Goal: Book appointment/travel/reservation

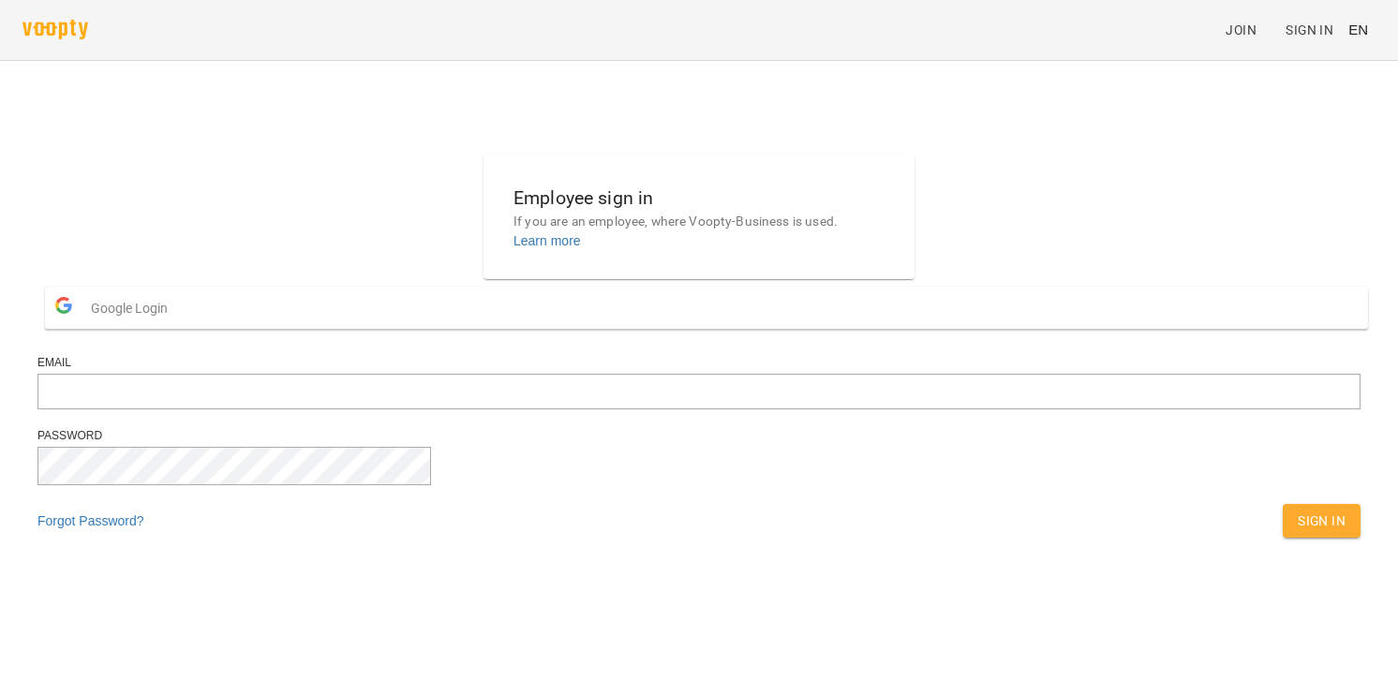
click at [658, 329] on button "Google Login" at bounding box center [706, 308] width 1323 height 42
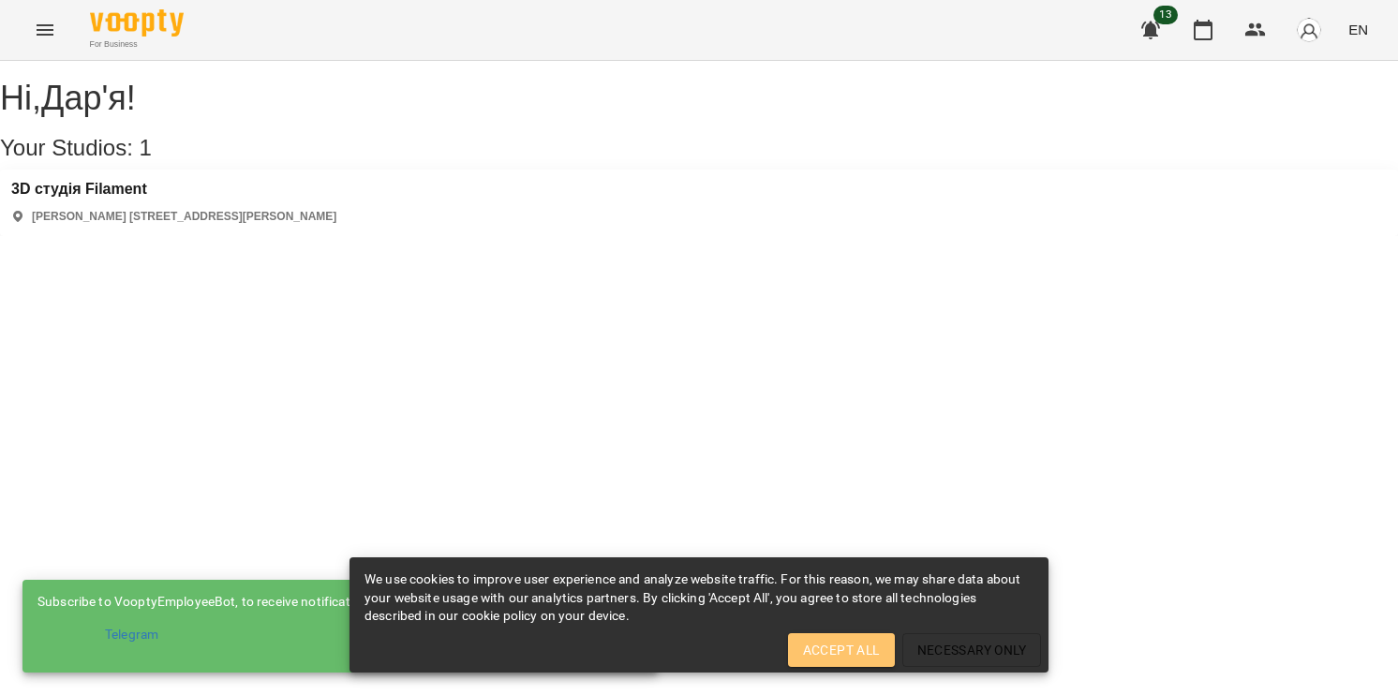
click at [850, 661] on span "Accept All" at bounding box center [841, 650] width 77 height 22
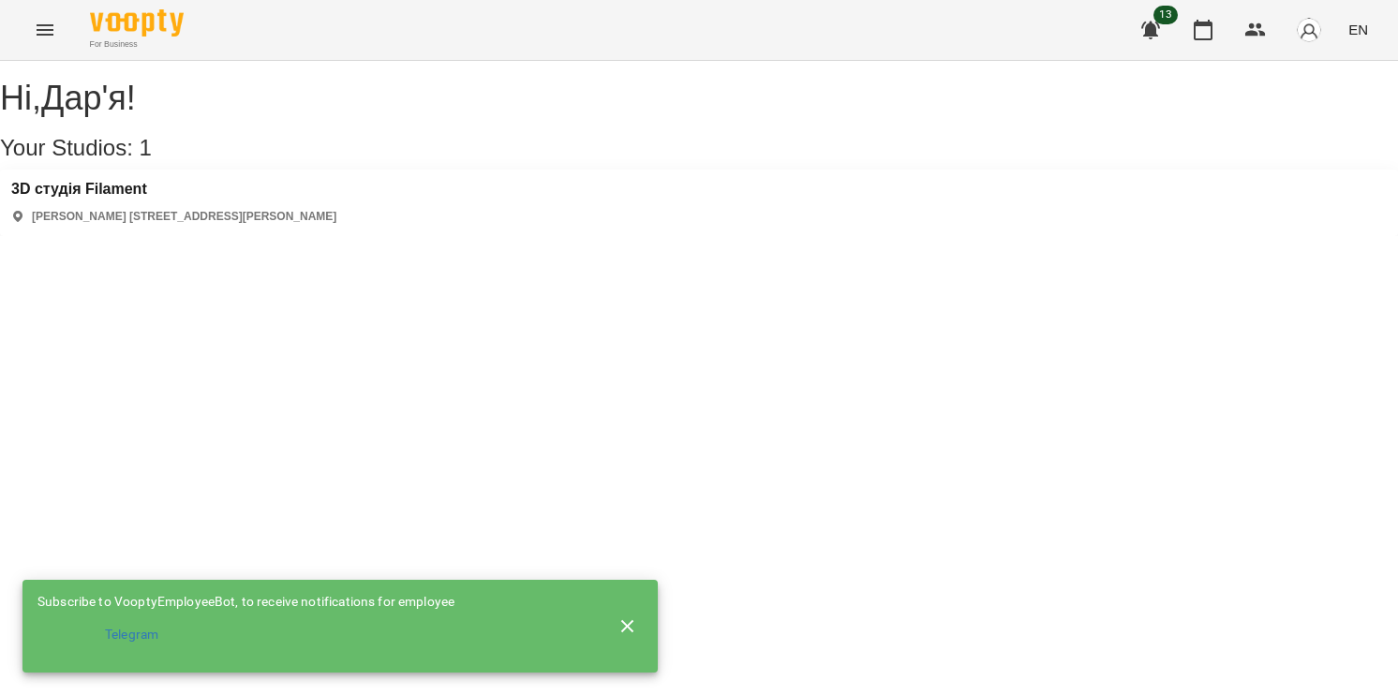
click at [624, 620] on icon "button" at bounding box center [627, 625] width 13 height 13
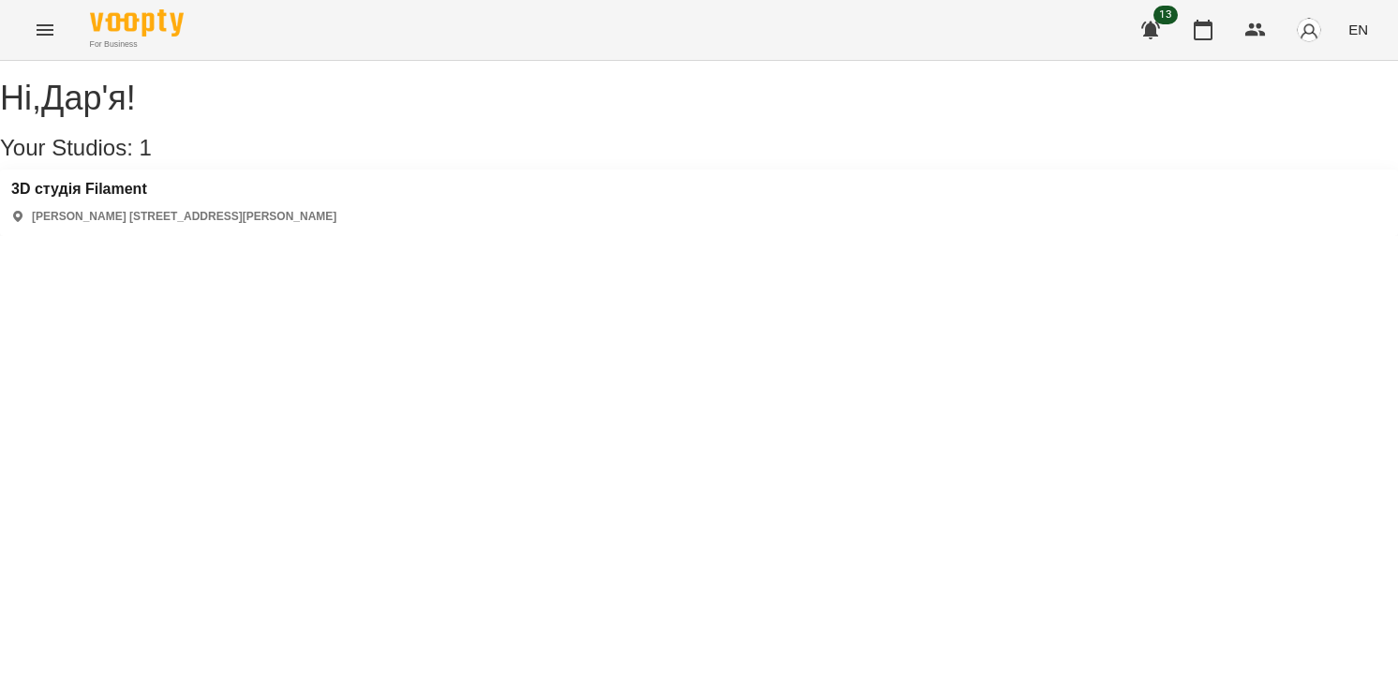
click at [244, 223] on div "3D студія Filament василя симоненка 30а, вулиця Василя Симоненка, Бровари, Київ…" at bounding box center [173, 203] width 325 height 44
click at [121, 198] on h3 "3D студія Filament" at bounding box center [173, 189] width 325 height 17
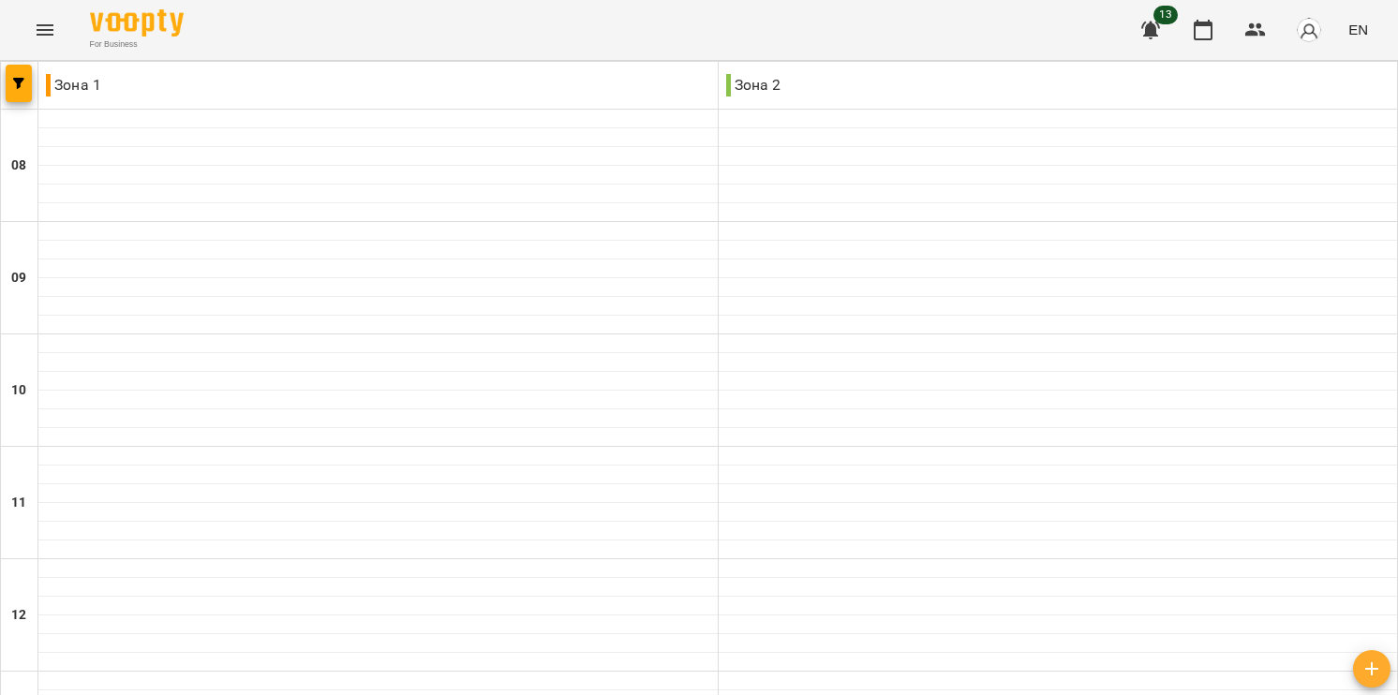
click at [1351, 28] on span "EN" at bounding box center [1358, 30] width 20 height 20
click at [1338, 103] on div "Українська" at bounding box center [1323, 106] width 96 height 34
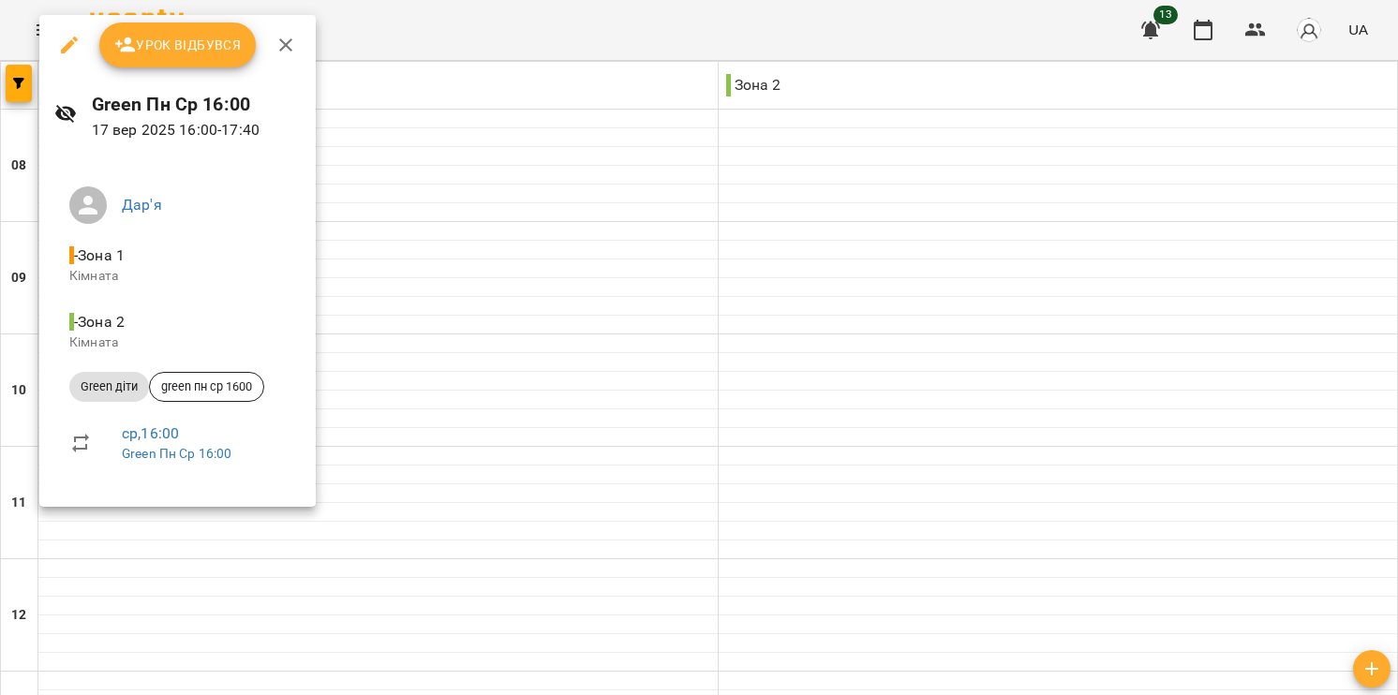
click at [438, 194] on div at bounding box center [699, 347] width 1398 height 695
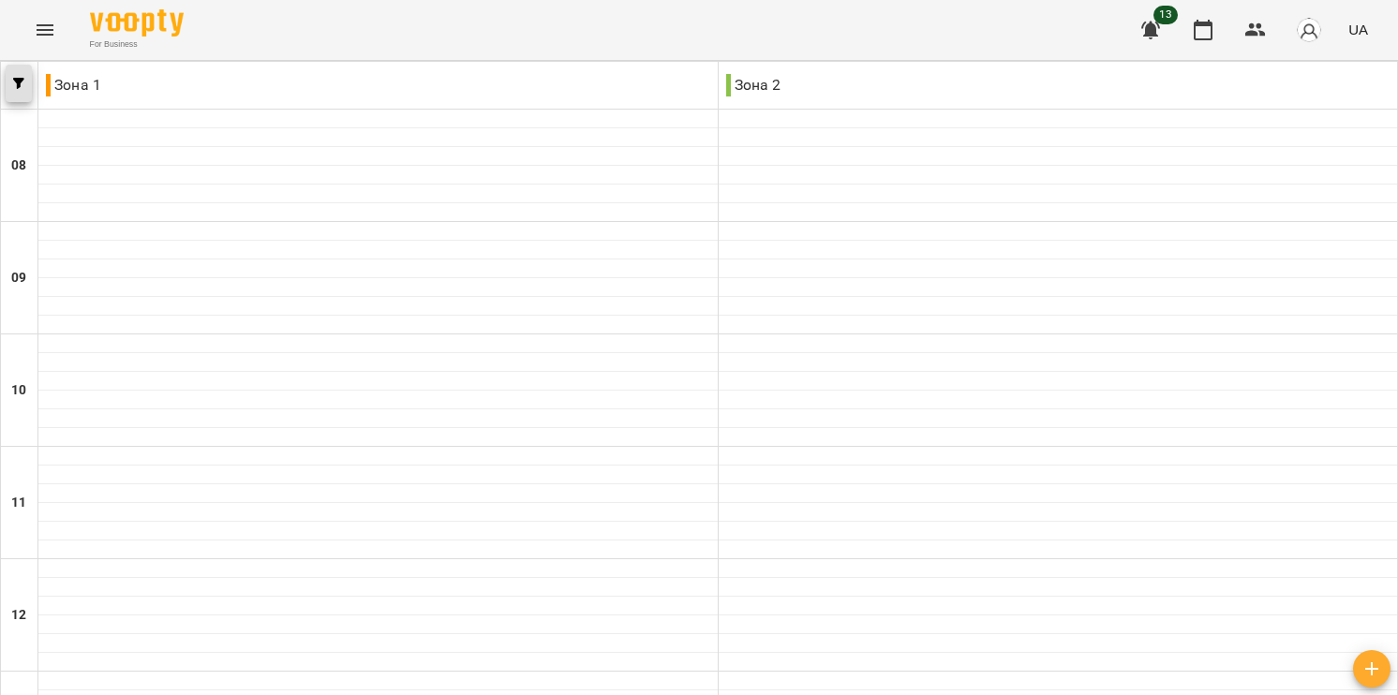
click at [25, 89] on button "button" at bounding box center [19, 83] width 26 height 37
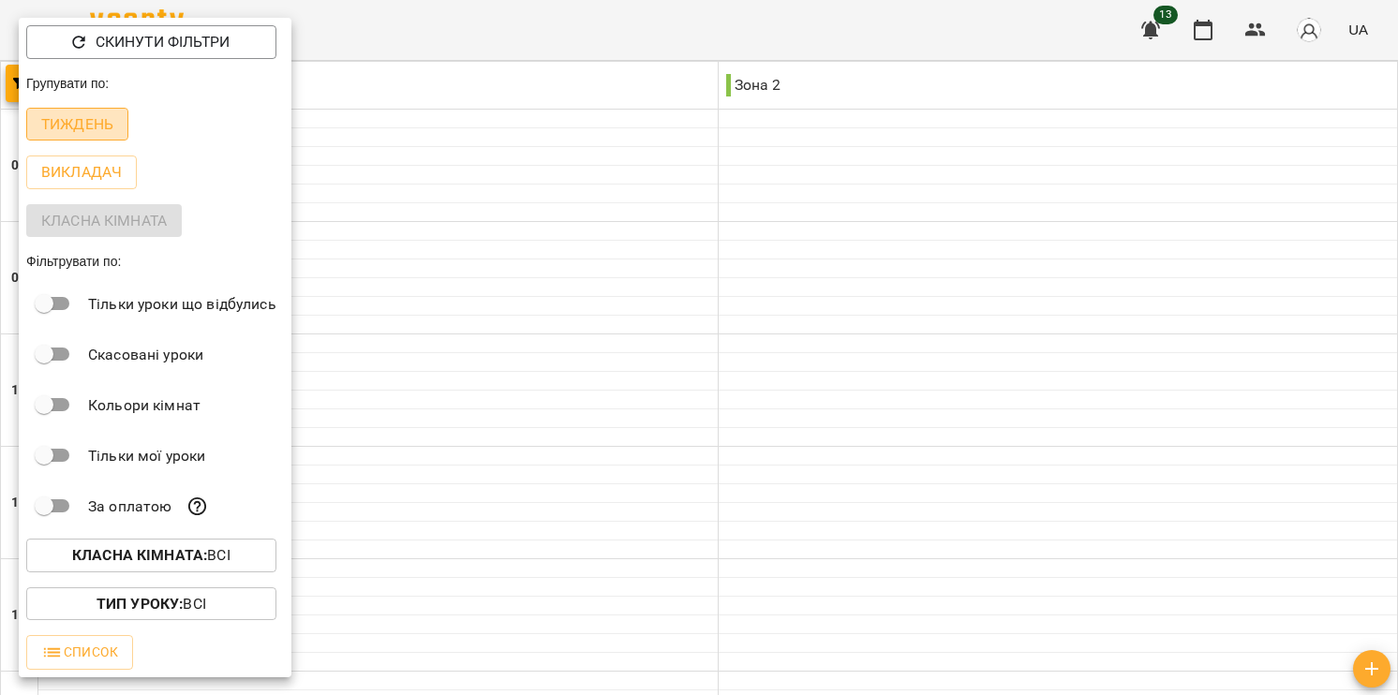
click at [98, 129] on p "Тиждень" at bounding box center [77, 124] width 72 height 22
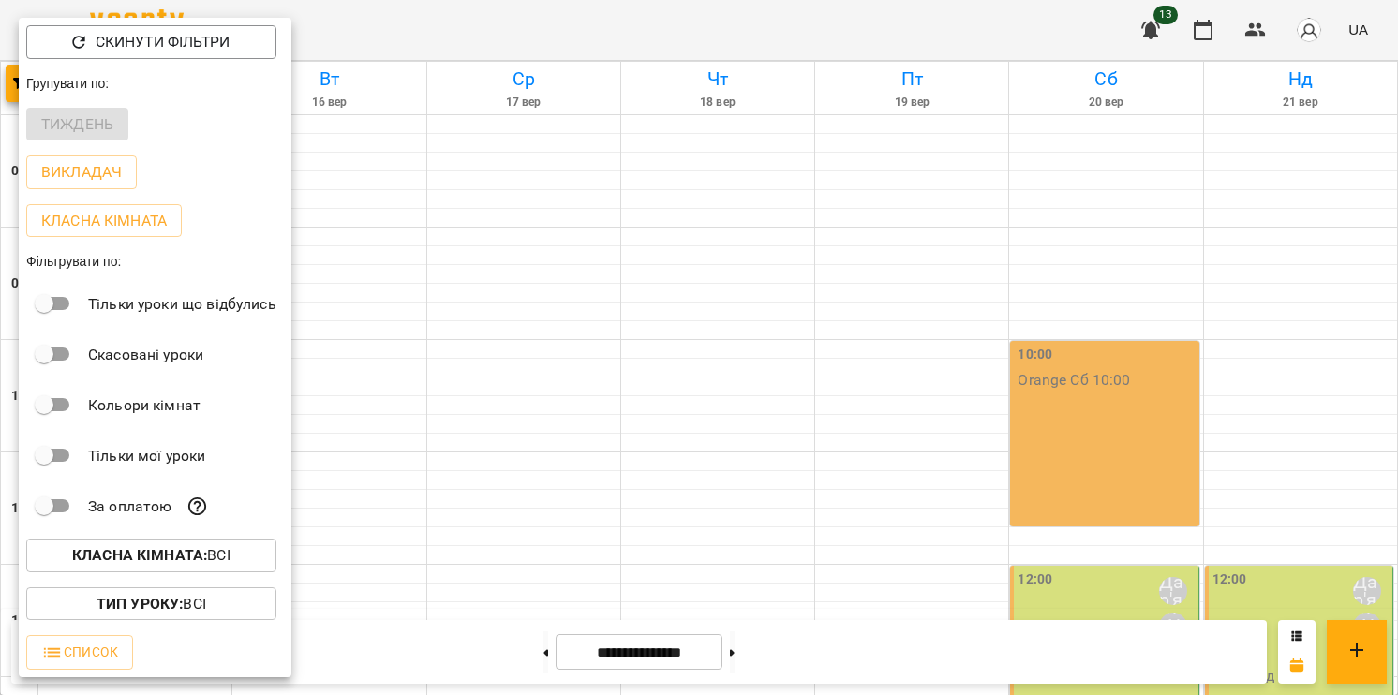
click at [442, 238] on div at bounding box center [699, 347] width 1398 height 695
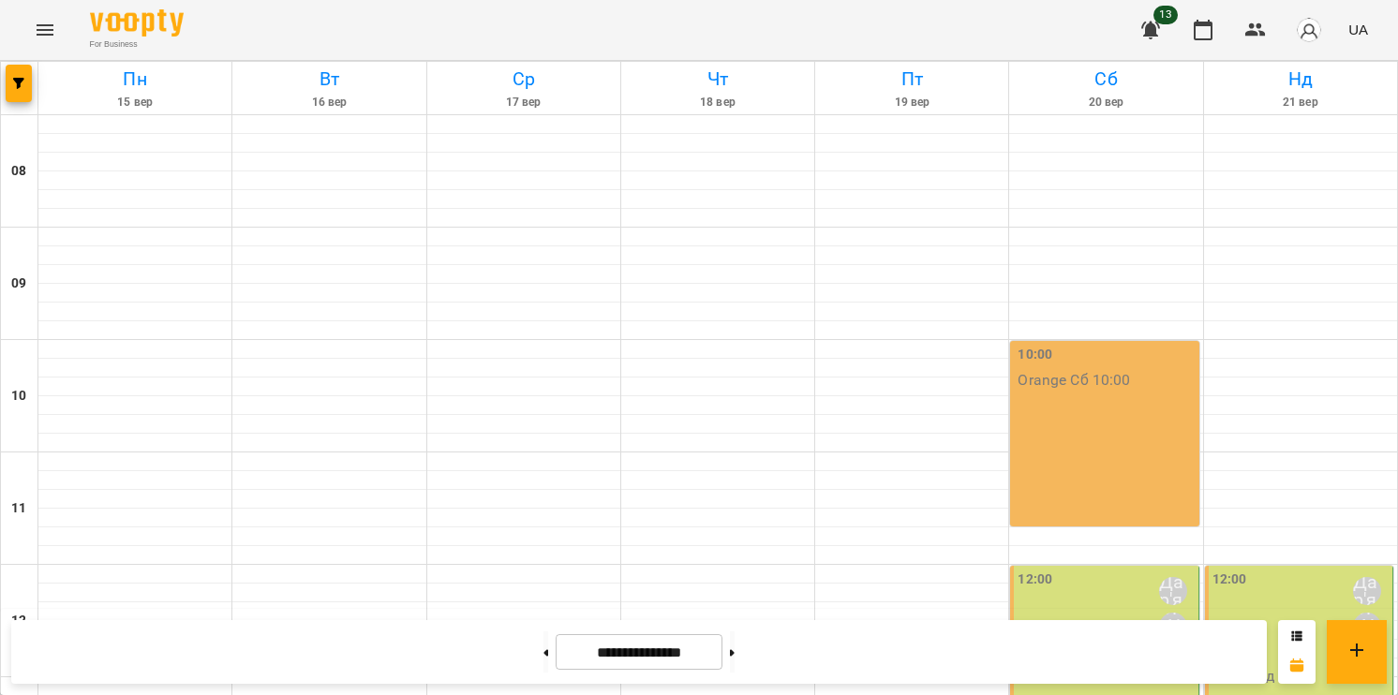
scroll to position [852, 0]
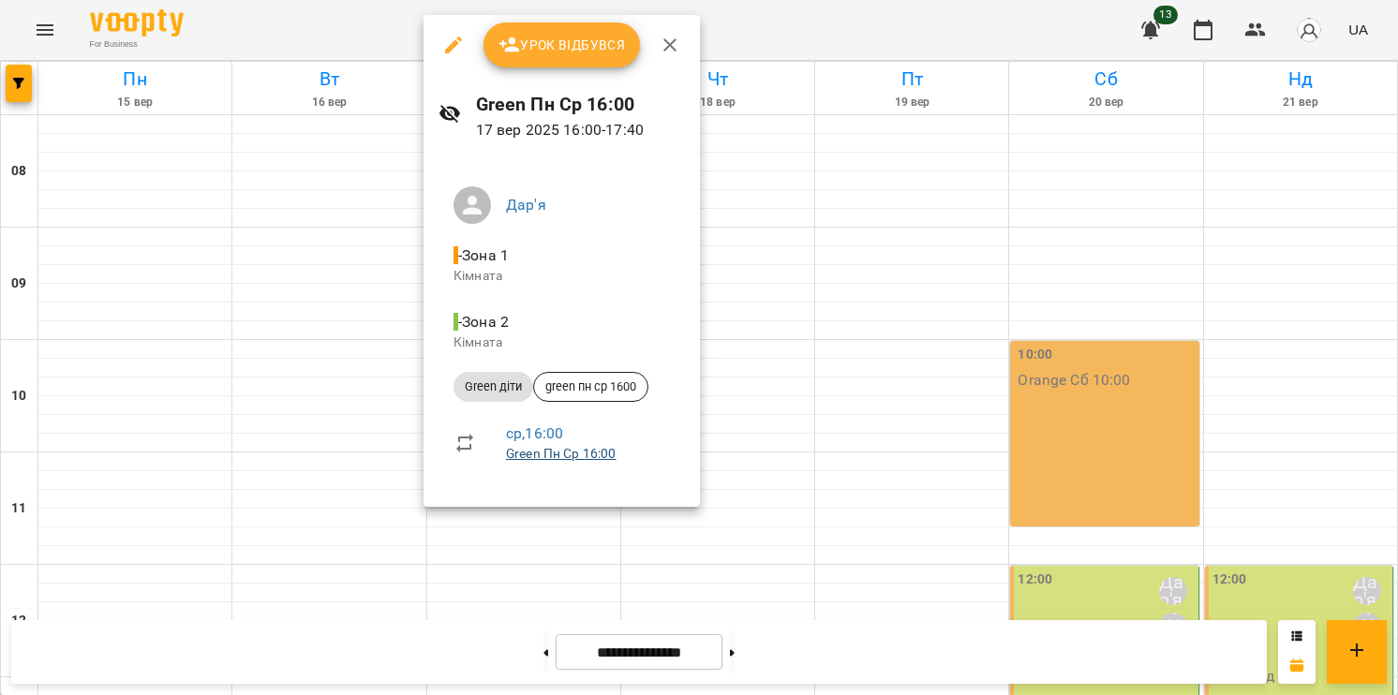
click at [538, 460] on link "Green Пн Ср 16:00" at bounding box center [561, 453] width 111 height 15
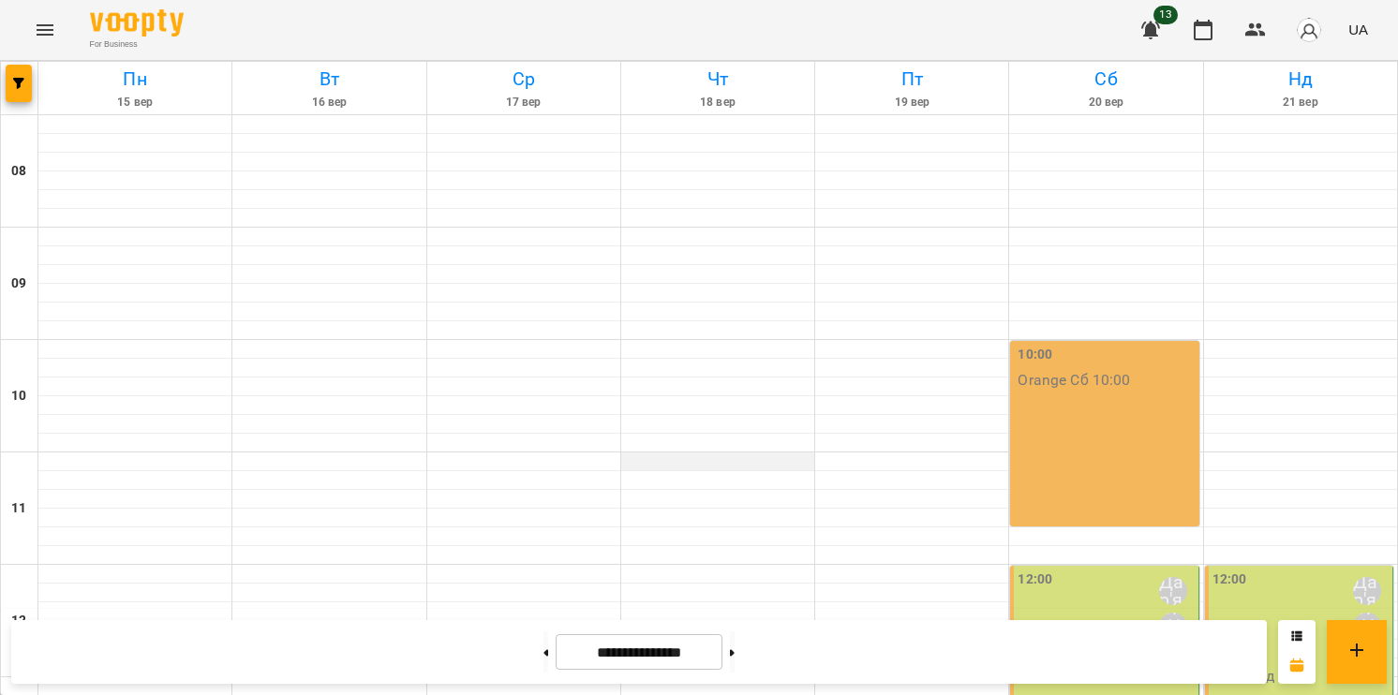
scroll to position [852, 0]
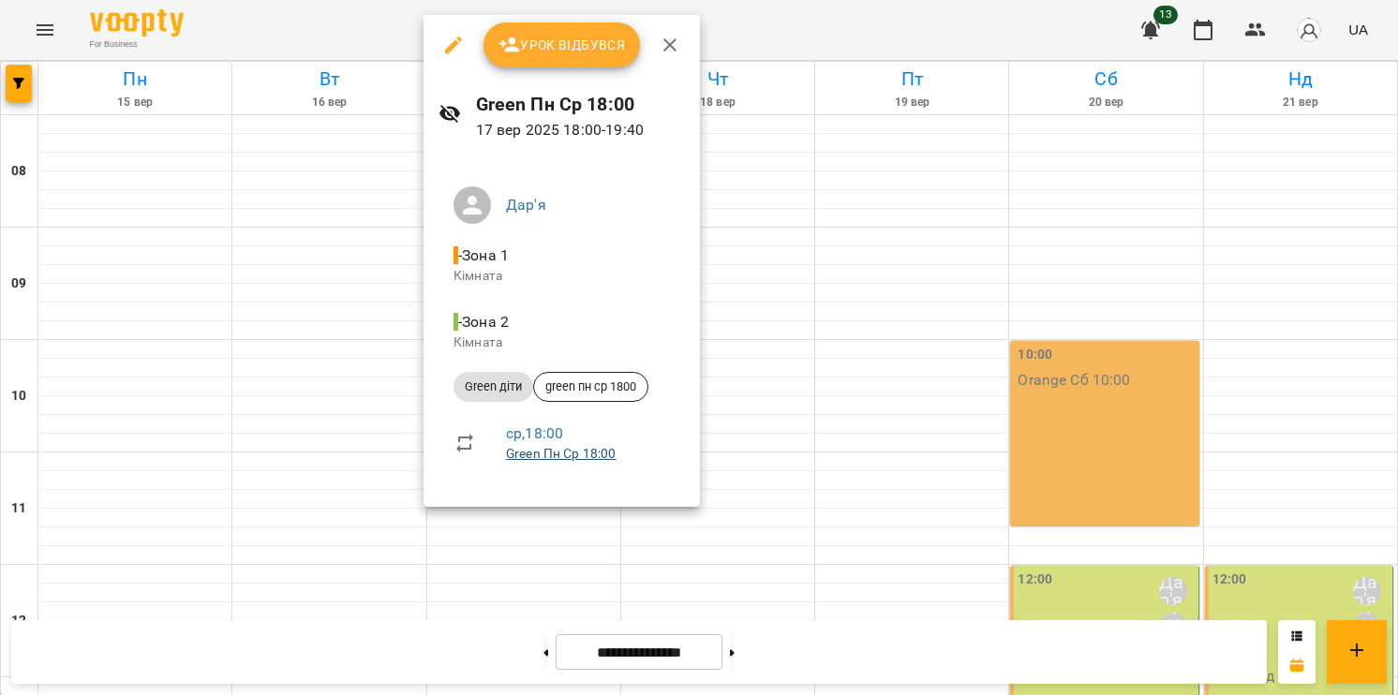
click at [544, 452] on link "Green Пн Ср 18:00" at bounding box center [561, 453] width 111 height 15
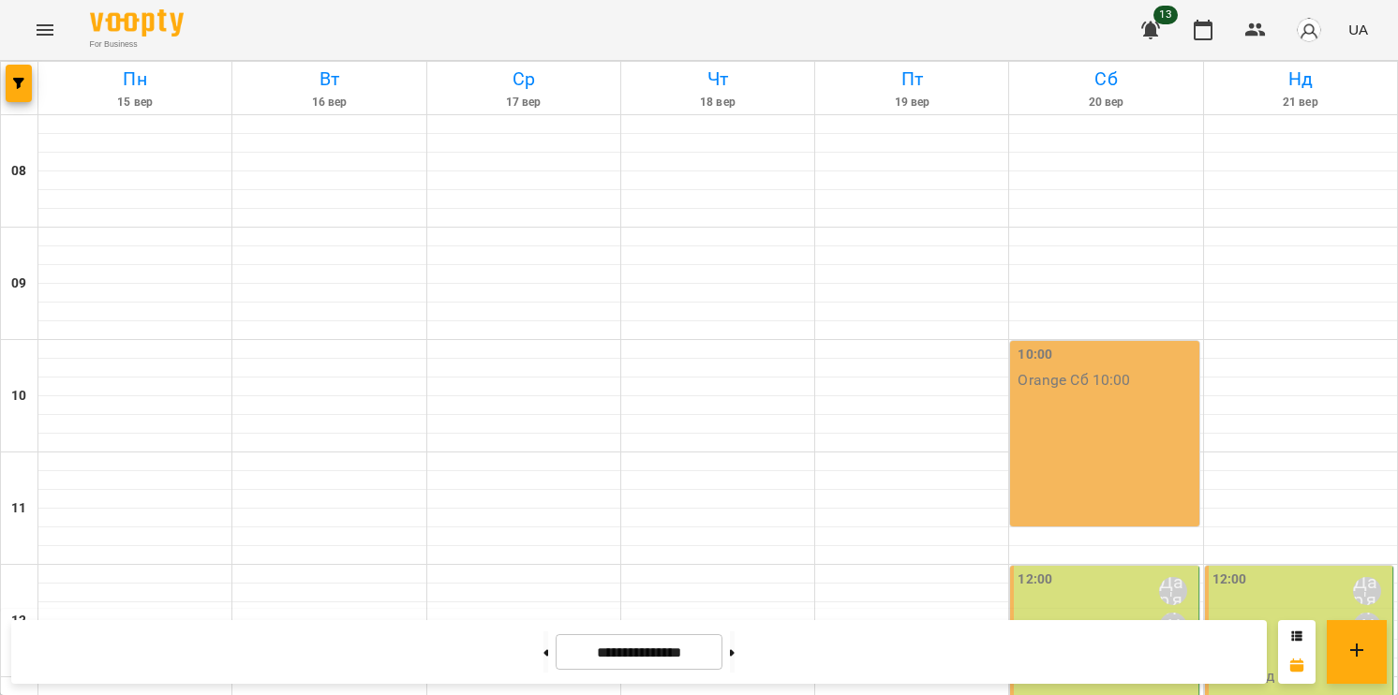
scroll to position [852, 0]
